Goal: Information Seeking & Learning: Learn about a topic

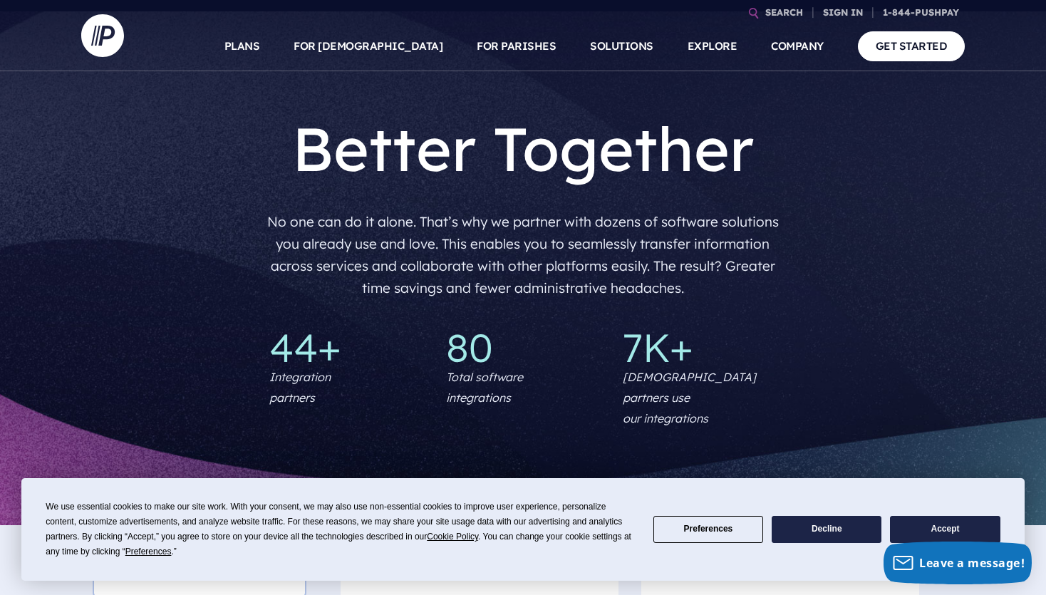
click at [714, 532] on button "Preferences" at bounding box center [708, 530] width 110 height 28
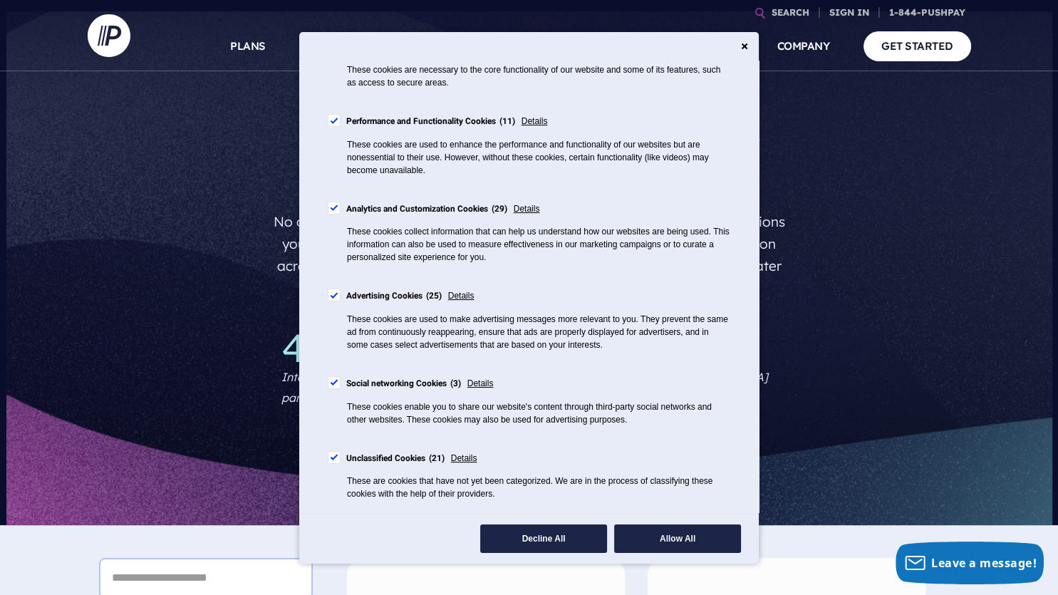
scroll to position [204, 0]
click at [334, 300] on div "Cookie Consent Preferences" at bounding box center [334, 295] width 13 height 13
click at [336, 380] on div "Cookie Consent Preferences" at bounding box center [334, 382] width 13 height 13
click at [460, 458] on span "Details" at bounding box center [464, 459] width 26 height 16
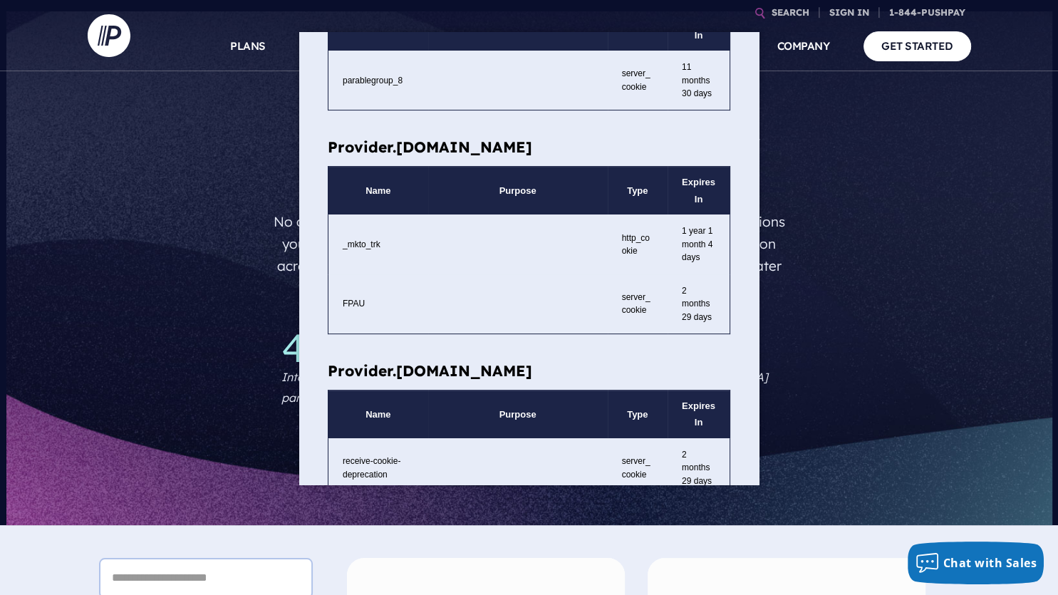
scroll to position [0, 0]
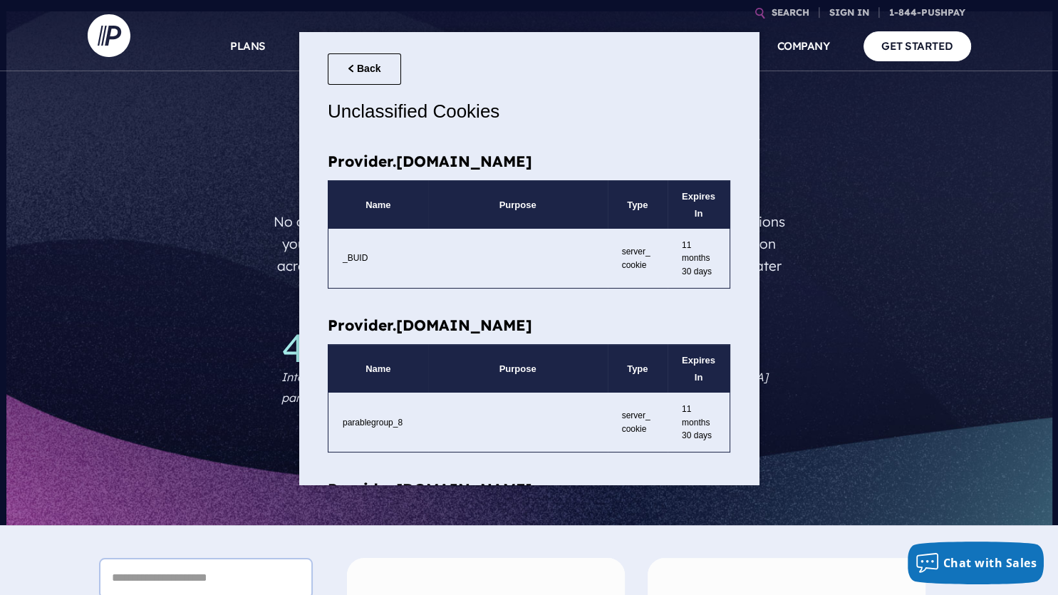
click at [373, 46] on div "Back Unclassified Cookies" at bounding box center [529, 86] width 403 height 108
click at [366, 61] on button "Back" at bounding box center [364, 69] width 73 height 32
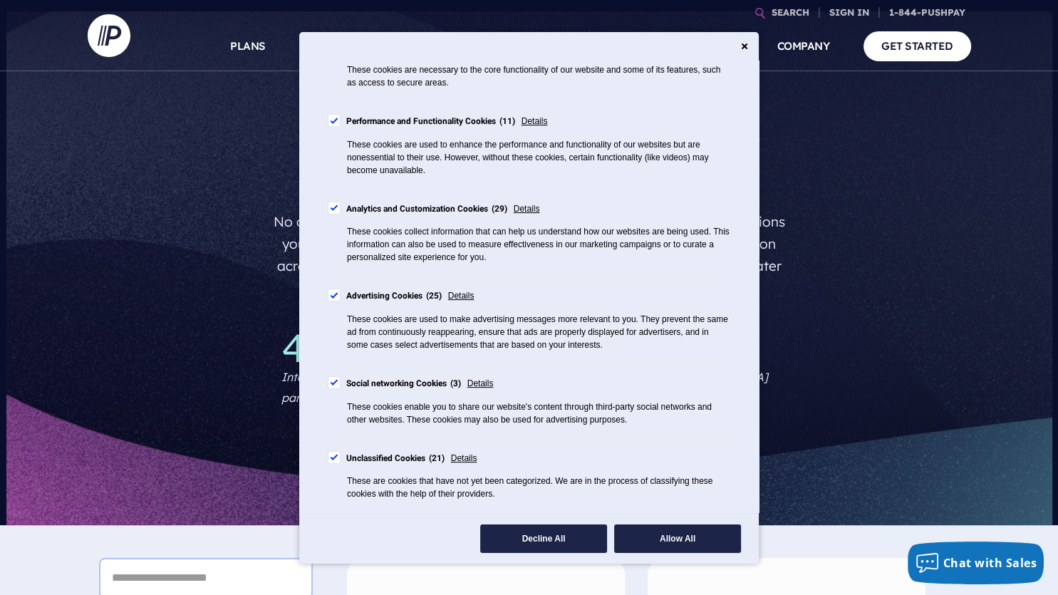
scroll to position [204, 0]
click at [331, 457] on div "Cookie Consent Preferences" at bounding box center [334, 457] width 13 height 13
click at [334, 382] on div "Cookie Consent Preferences" at bounding box center [334, 382] width 13 height 13
click at [331, 297] on div "Cookie Consent Preferences" at bounding box center [334, 295] width 13 height 13
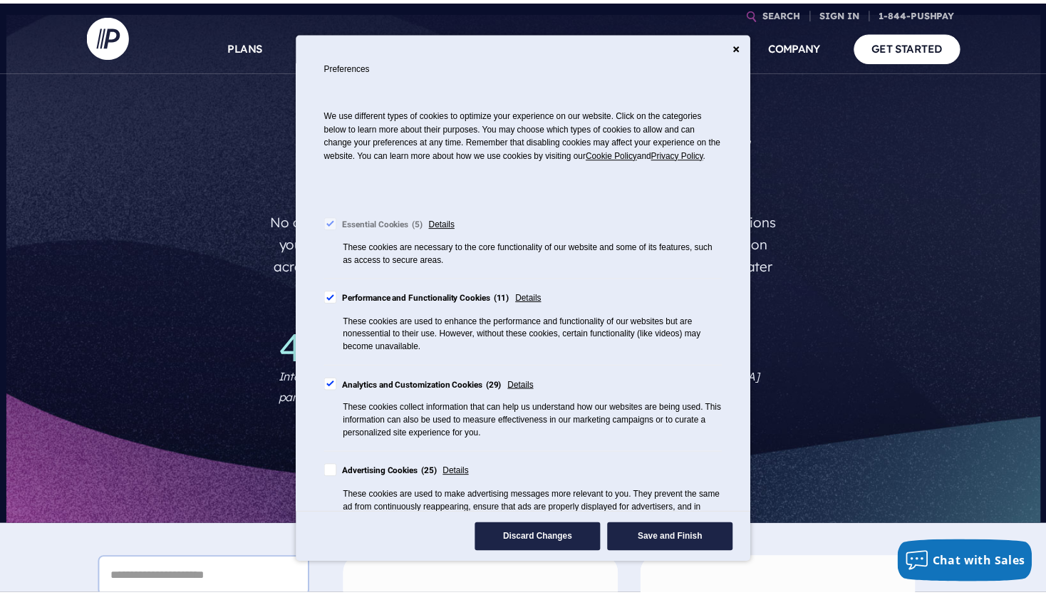
scroll to position [0, 0]
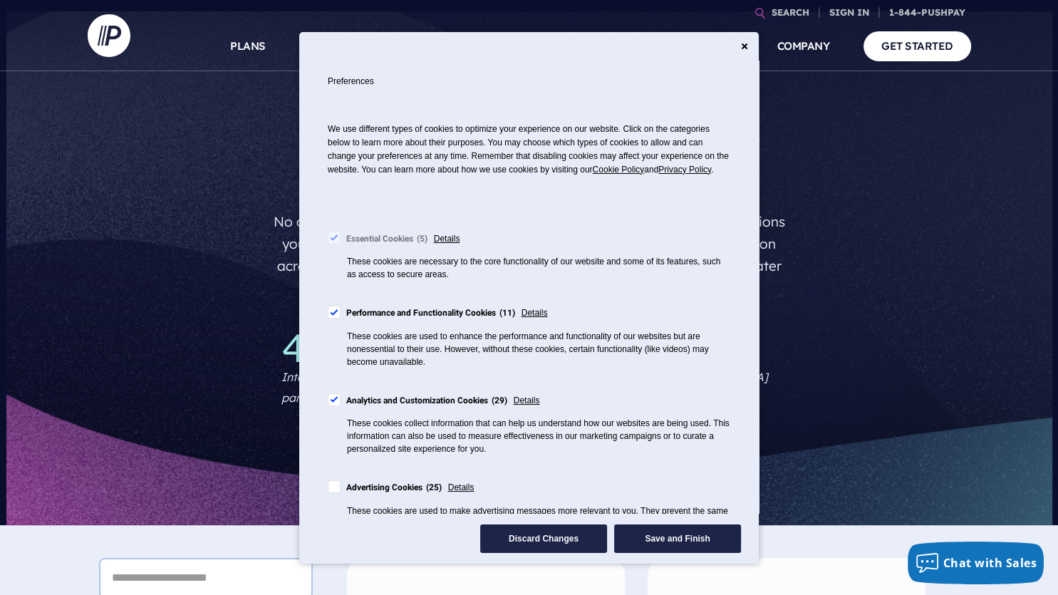
click at [681, 539] on button "Save and Finish" at bounding box center [677, 538] width 127 height 29
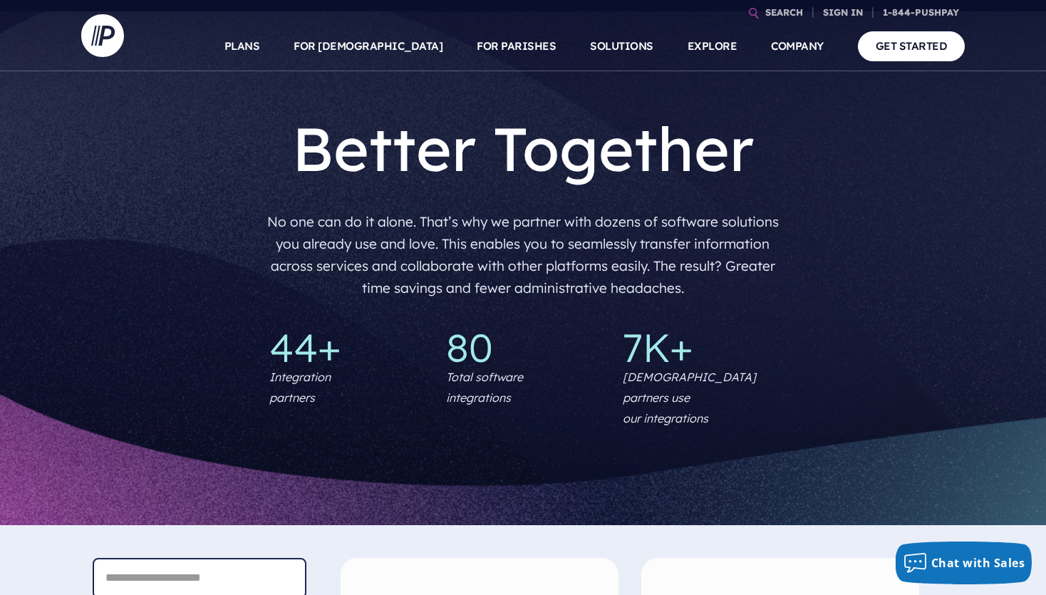
click at [207, 558] on input "text" at bounding box center [200, 578] width 214 height 41
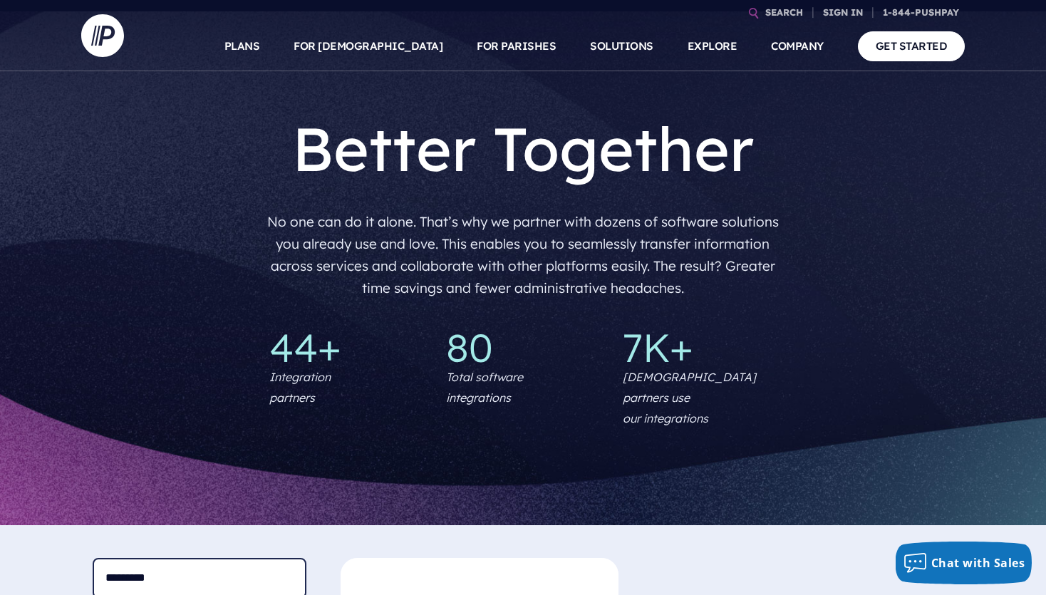
type input "*********"
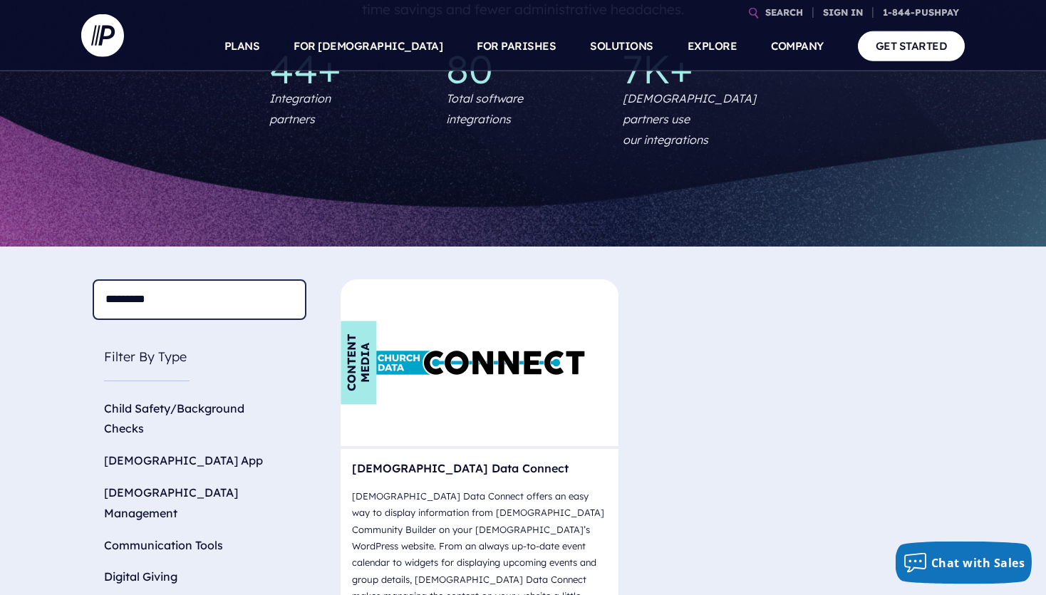
scroll to position [376, 0]
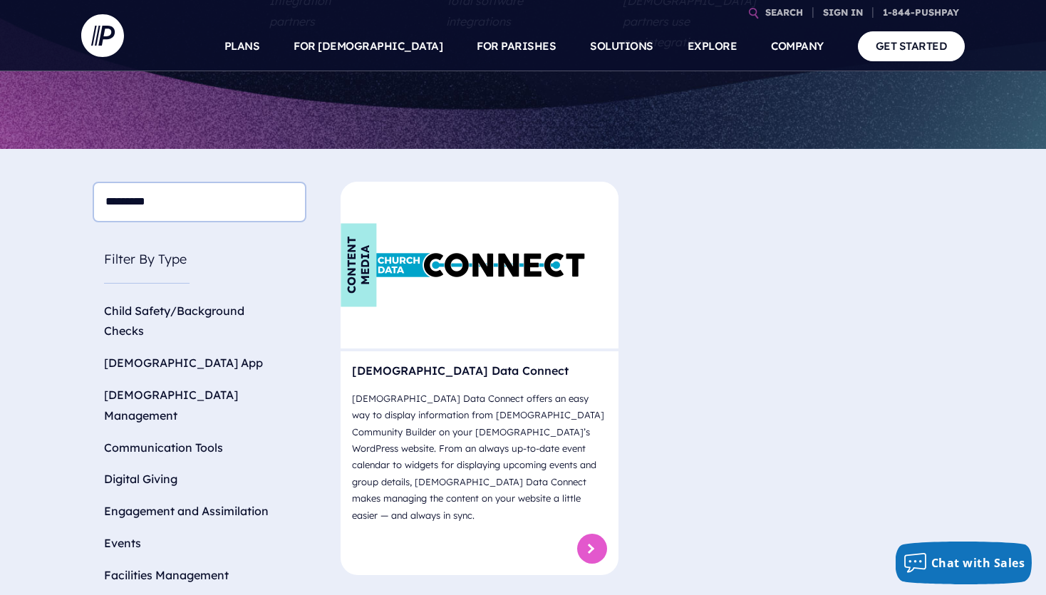
click at [590, 534] on link at bounding box center [592, 549] width 30 height 30
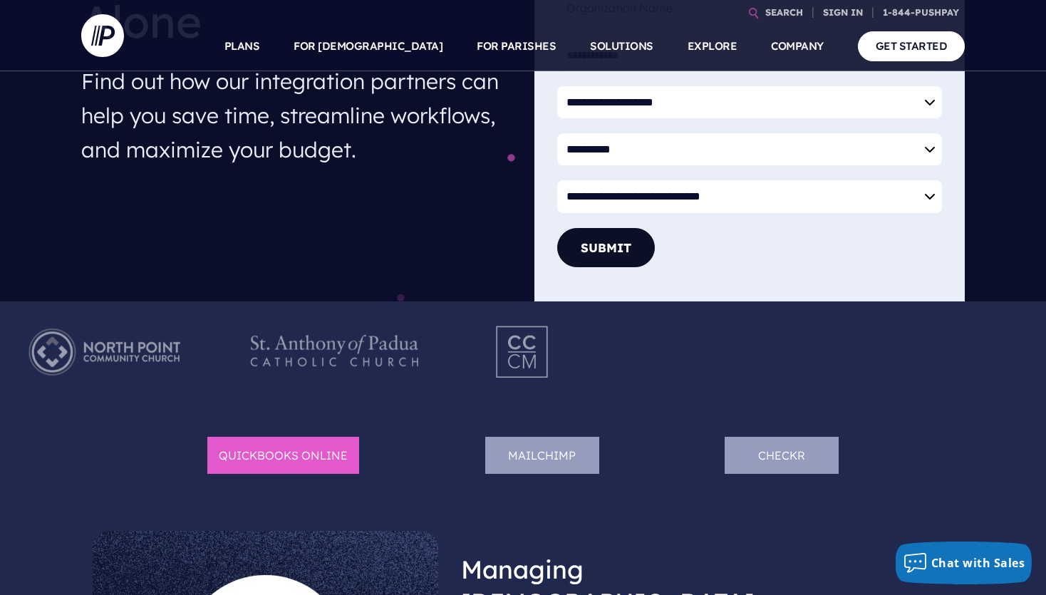
scroll to position [601, 0]
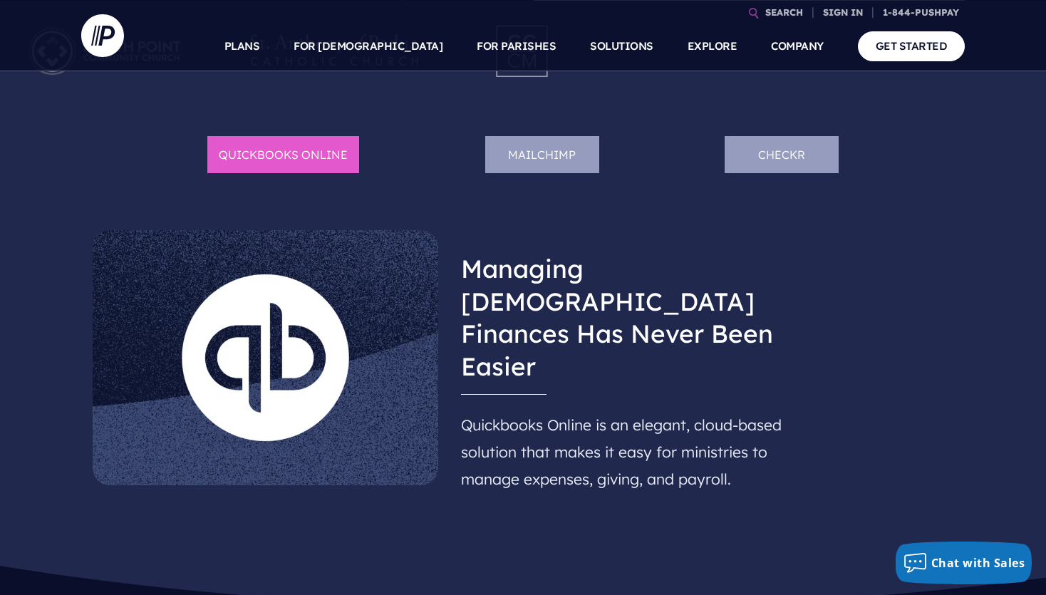
click at [551, 155] on li "Mailchimp" at bounding box center [542, 155] width 114 height 38
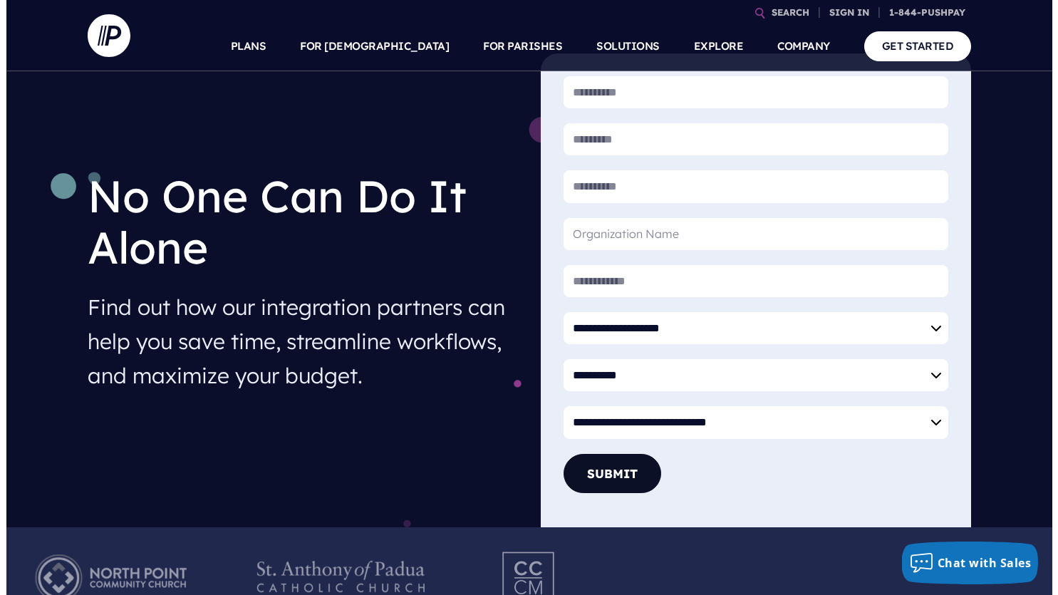
scroll to position [0, 0]
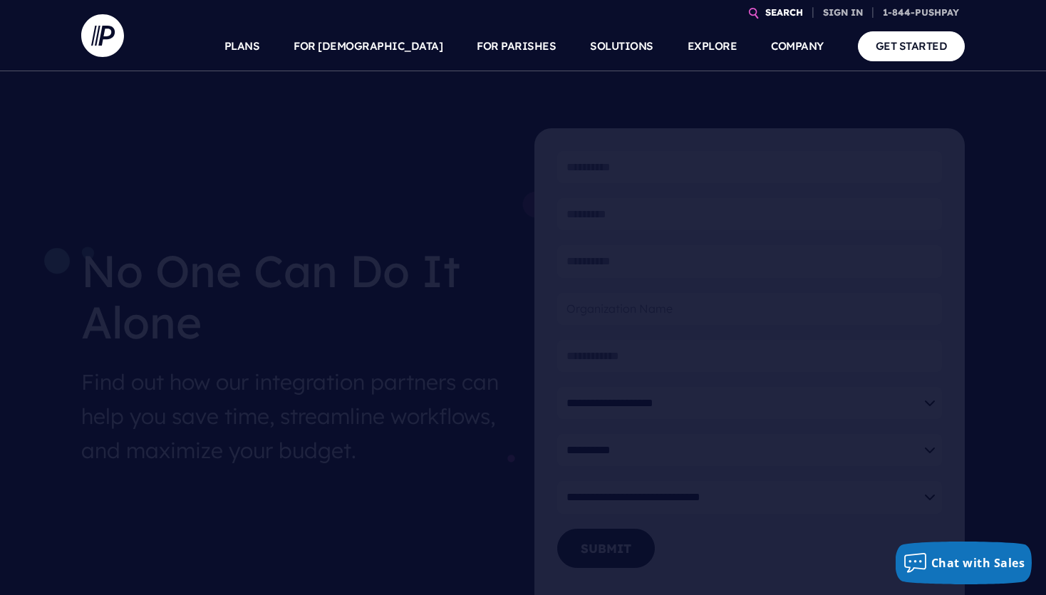
click at [768, 9] on link "SEARCH" at bounding box center [784, 12] width 49 height 25
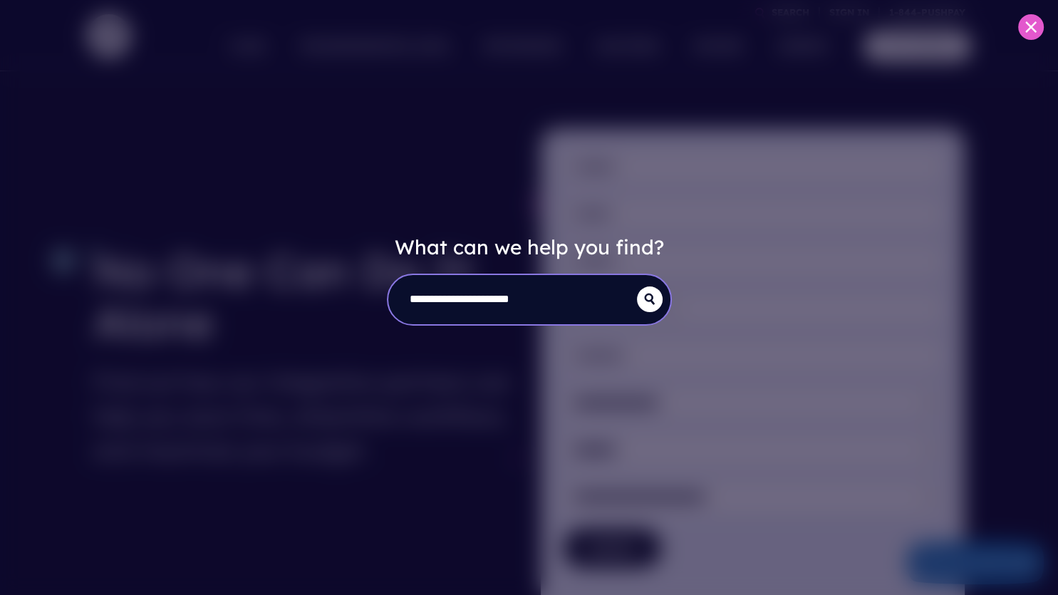
type input "**********"
click at [637, 286] on button "submit" at bounding box center [650, 299] width 26 height 26
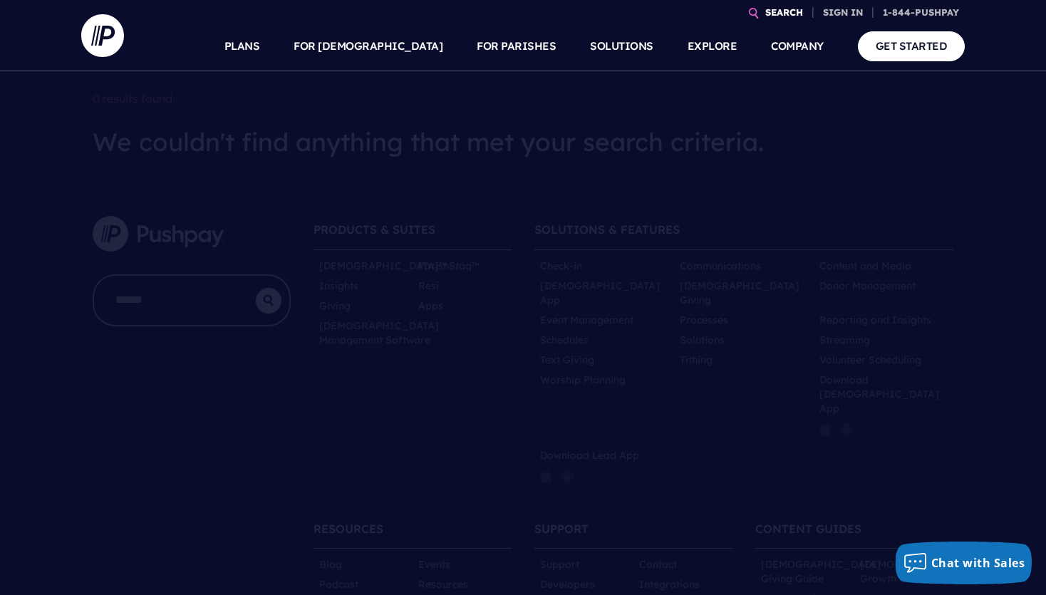
click at [791, 6] on link "SEARCH" at bounding box center [784, 12] width 49 height 25
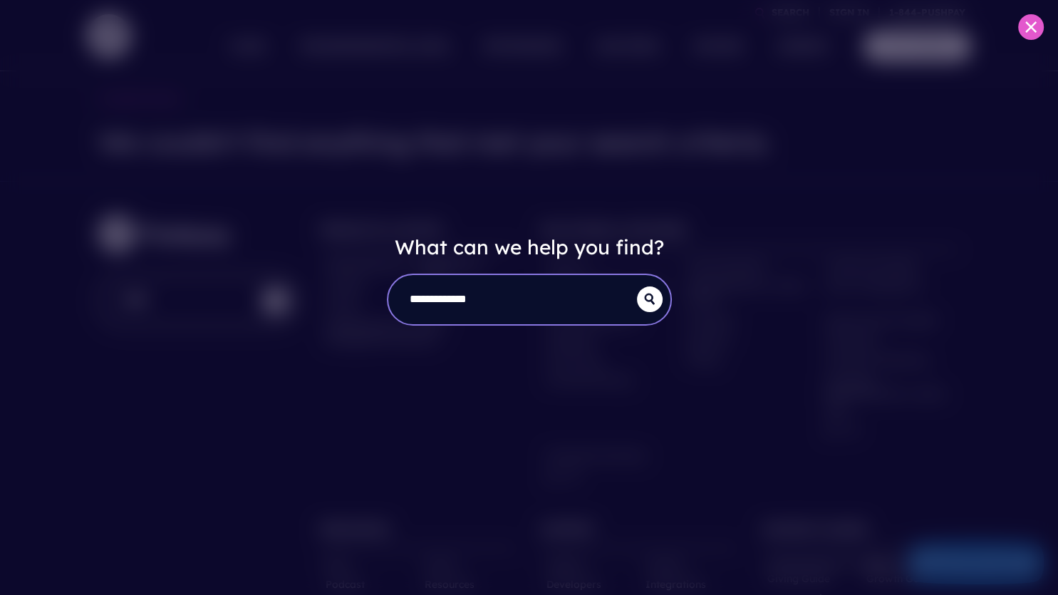
type input "**********"
click at [637, 286] on button "submit" at bounding box center [650, 299] width 26 height 26
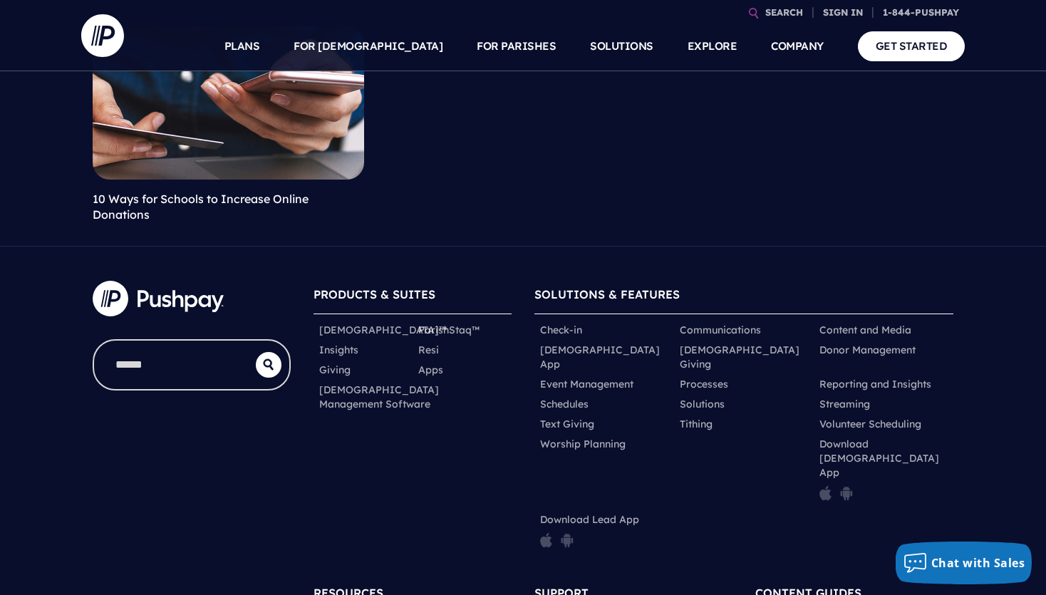
scroll to position [373, 0]
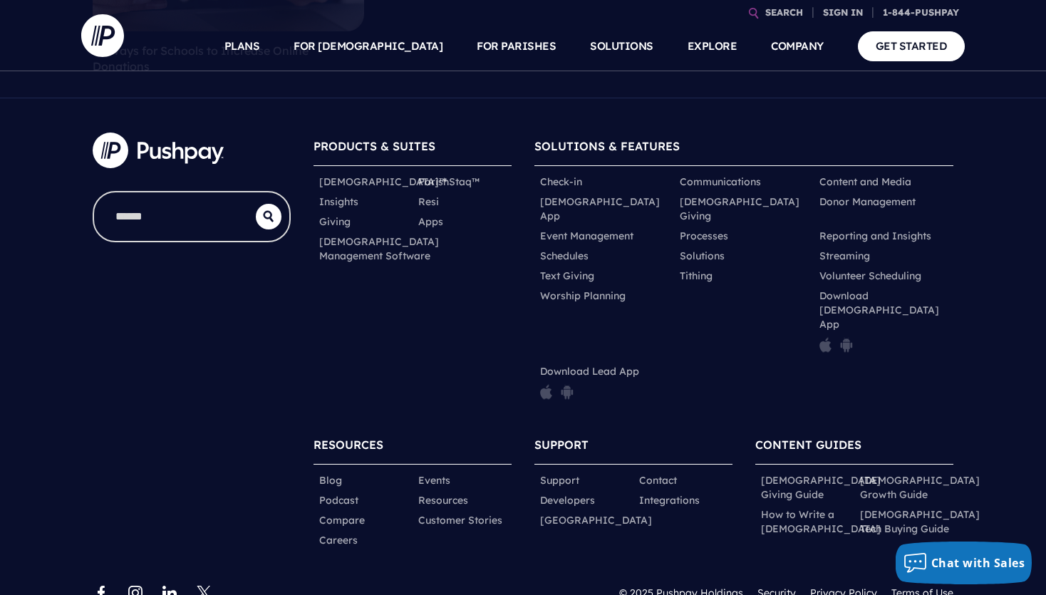
drag, startPoint x: 436, startPoint y: 316, endPoint x: 111, endPoint y: 311, distance: 324.9
click at [423, 316] on div "PRODUCTS & SUITES ChurchStaq™ ParishStaq™ Insights Resi Giving" at bounding box center [412, 270] width 221 height 299
click at [349, 257] on link "[DEMOGRAPHIC_DATA] Management Software" at bounding box center [379, 248] width 120 height 29
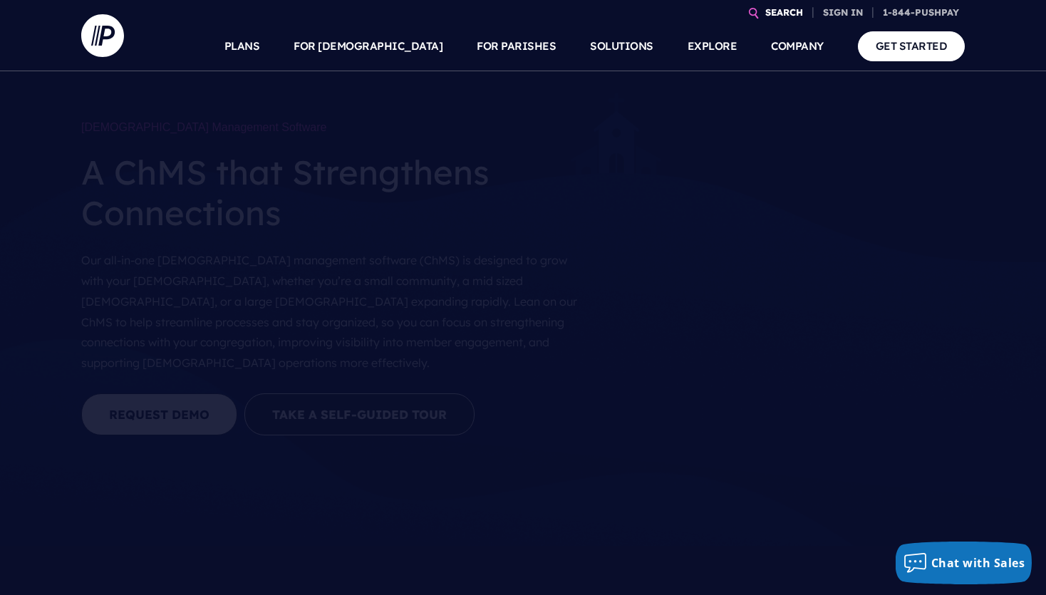
click at [771, 5] on link "SEARCH" at bounding box center [784, 12] width 49 height 25
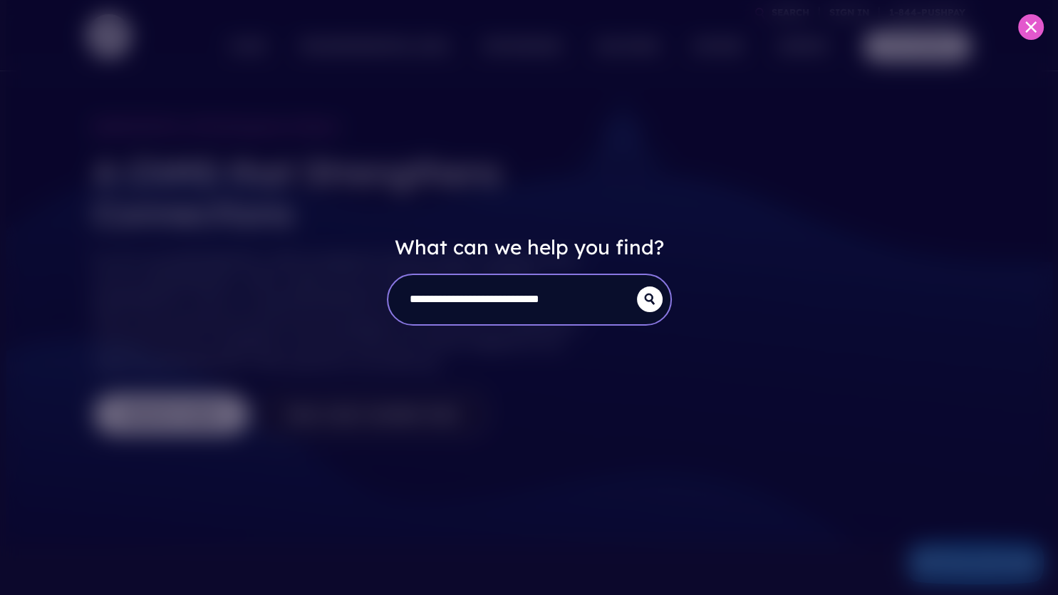
type input "**********"
click at [647, 316] on div "**********" at bounding box center [529, 300] width 285 height 52
click at [652, 304] on icon "submit" at bounding box center [648, 299] width 9 height 11
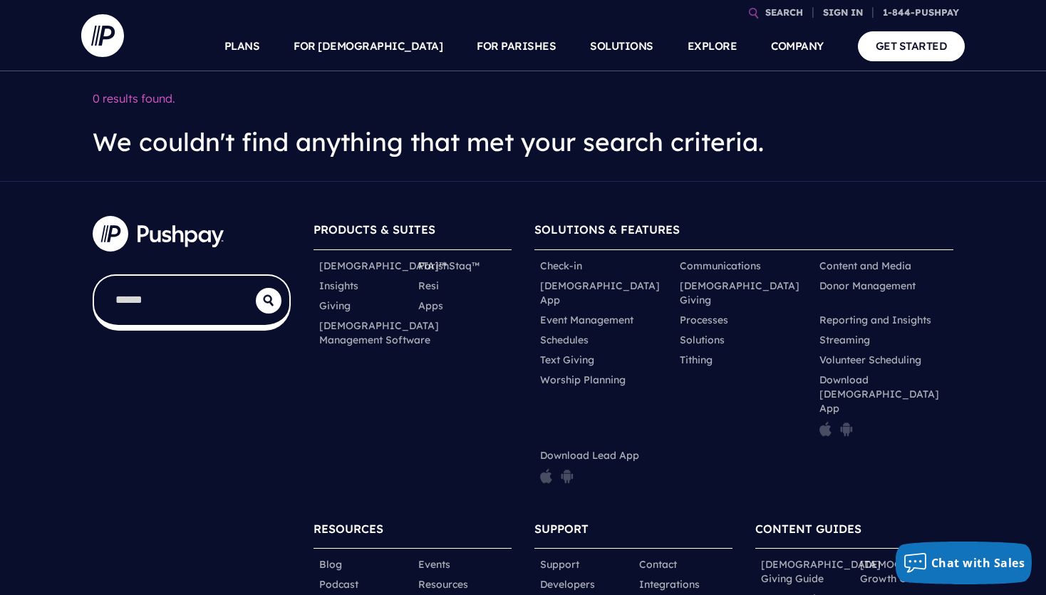
click at [152, 292] on input "search" at bounding box center [175, 300] width 162 height 49
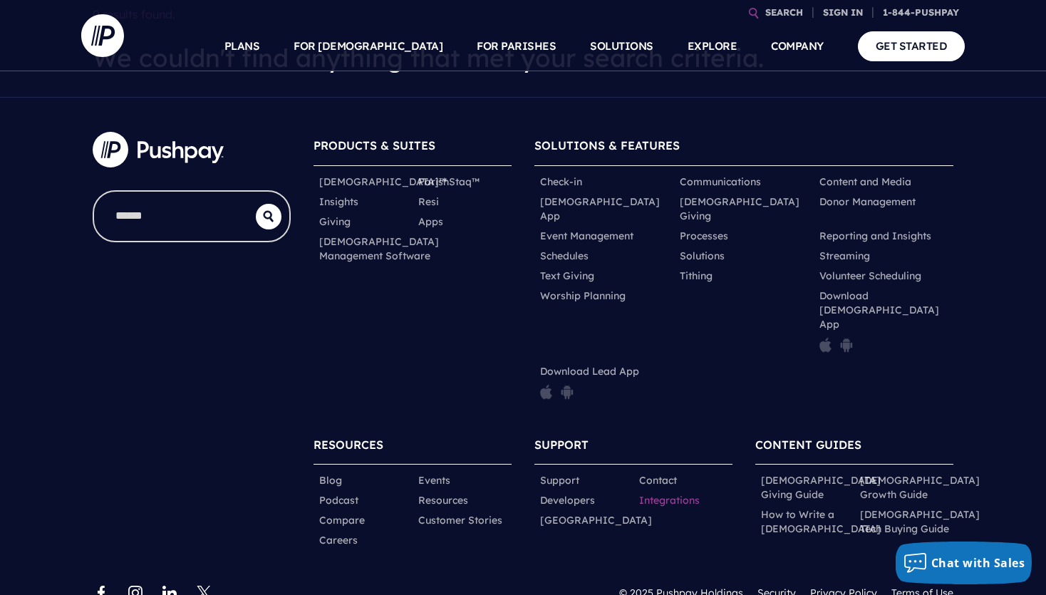
click at [645, 493] on link "Integrations" at bounding box center [669, 500] width 61 height 14
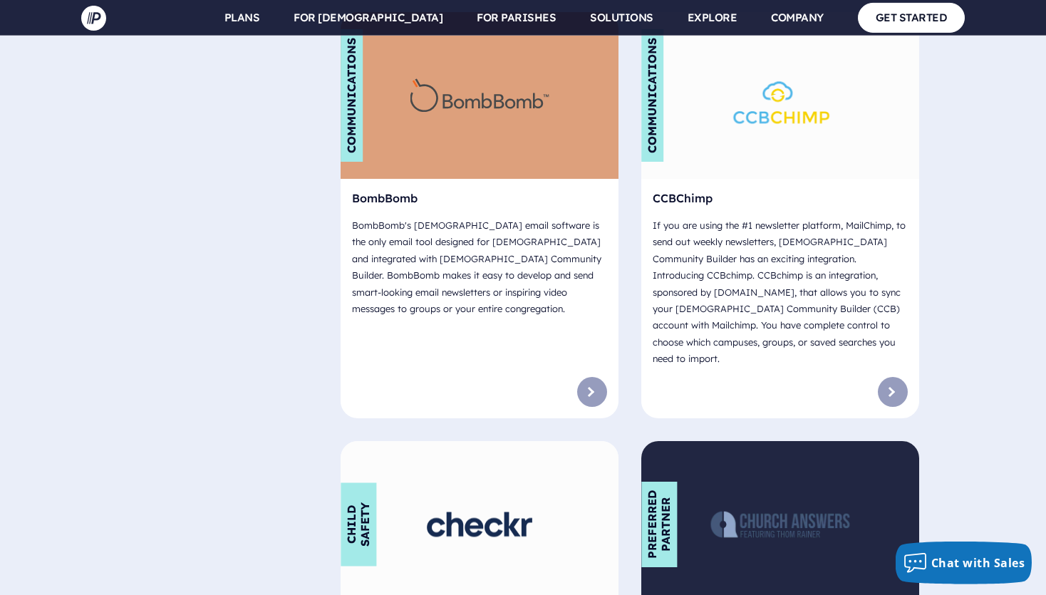
scroll to position [1805, 0]
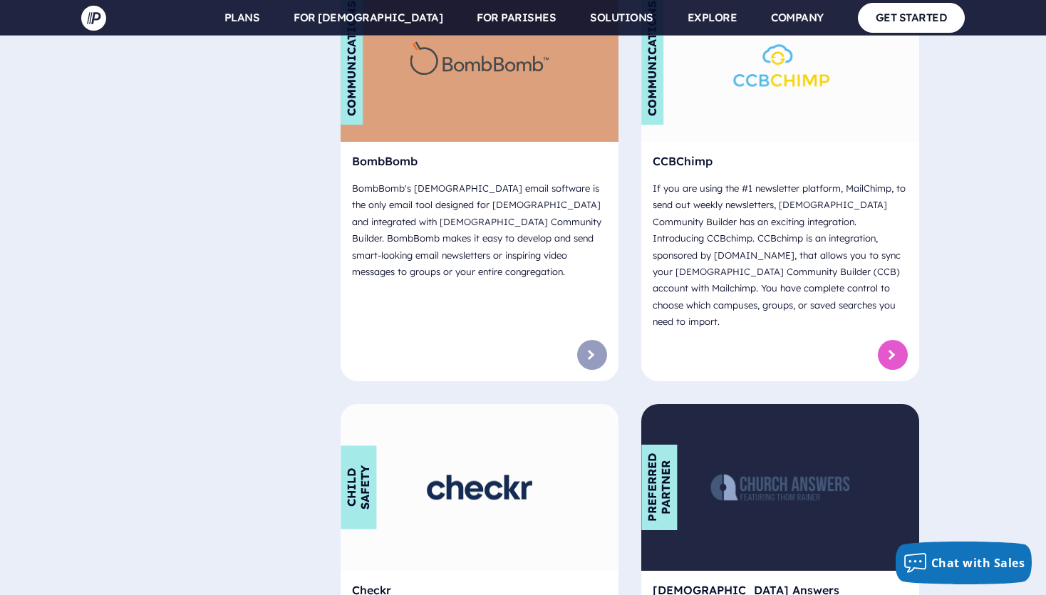
click at [891, 340] on link at bounding box center [893, 355] width 30 height 30
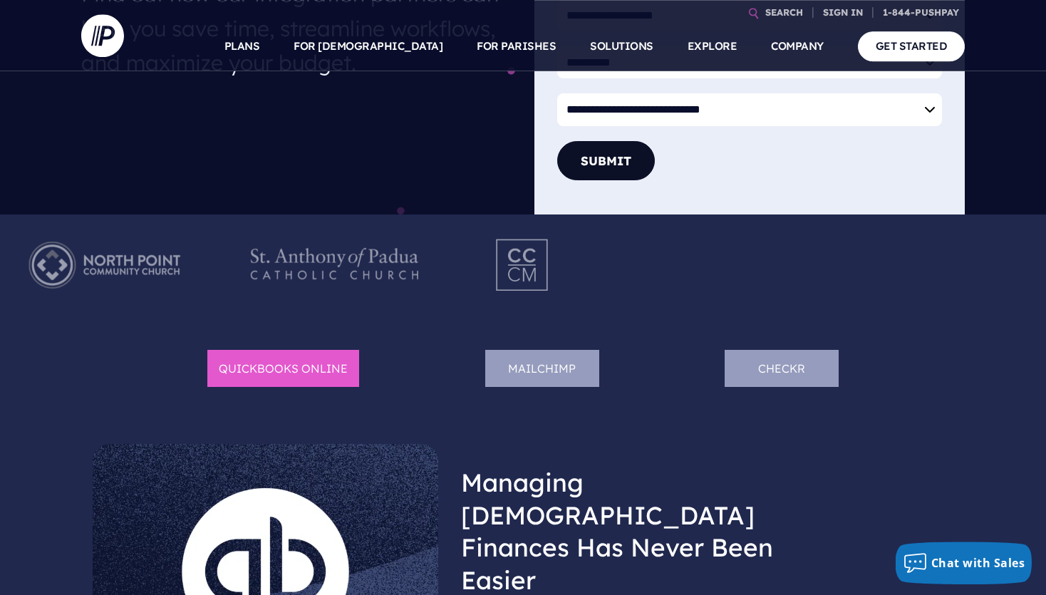
scroll to position [601, 0]
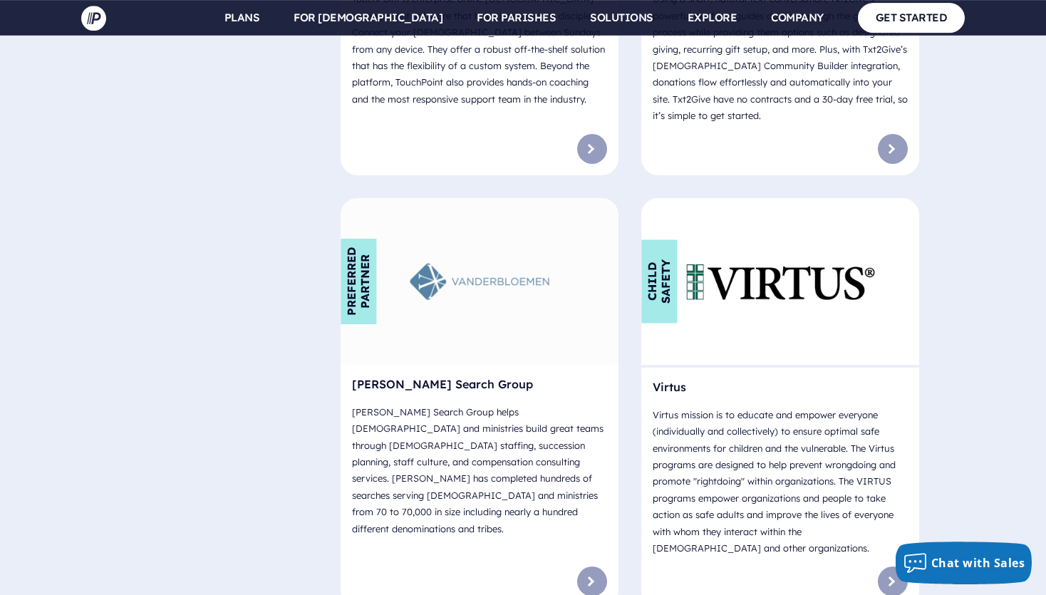
scroll to position [10082, 0]
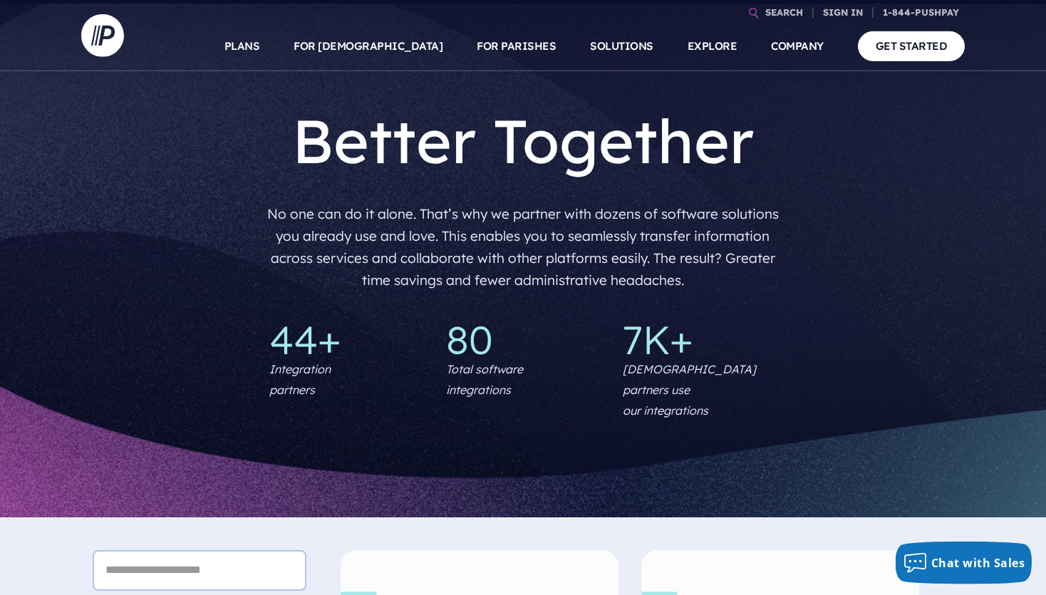
scroll to position [0, 0]
